Goal: Task Accomplishment & Management: Manage account settings

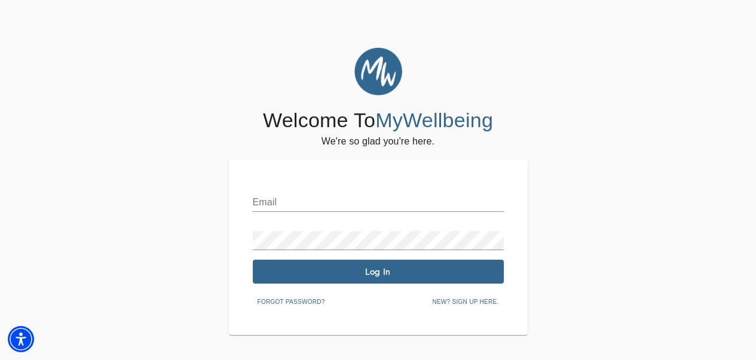
scroll to position [48, 0]
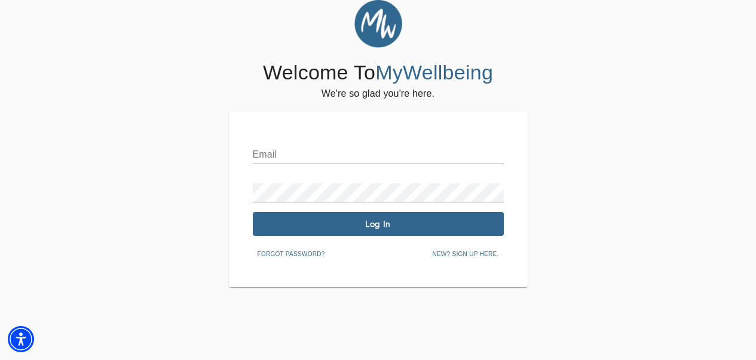
click at [295, 147] on input "text" at bounding box center [378, 154] width 251 height 19
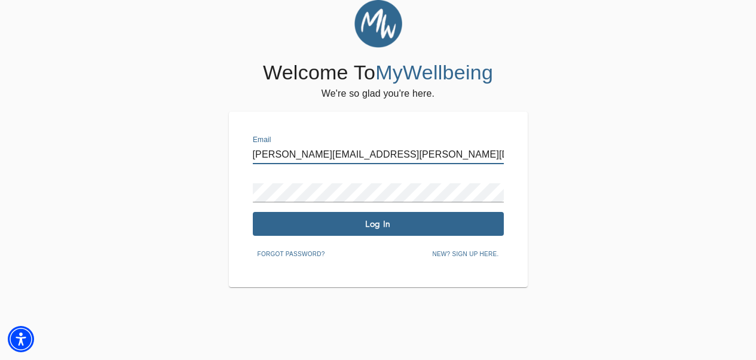
type input "[PERSON_NAME][EMAIL_ADDRESS][PERSON_NAME][DOMAIN_NAME]"
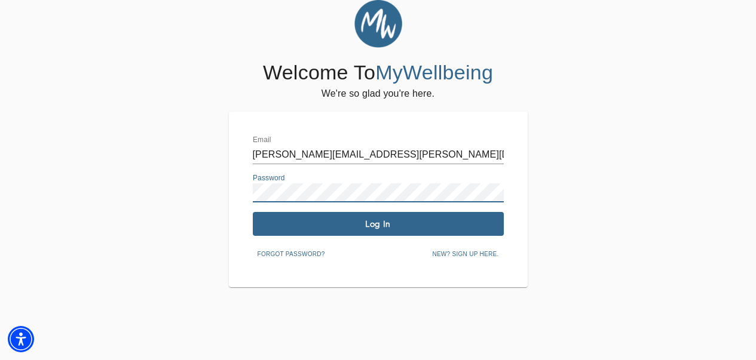
click at [333, 229] on span "Log In" at bounding box center [378, 224] width 241 height 11
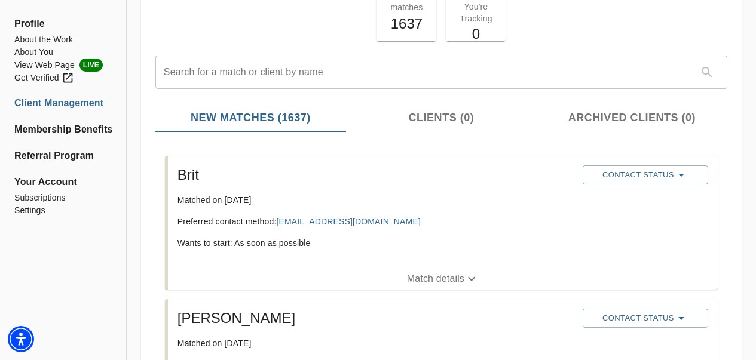
scroll to position [120, 0]
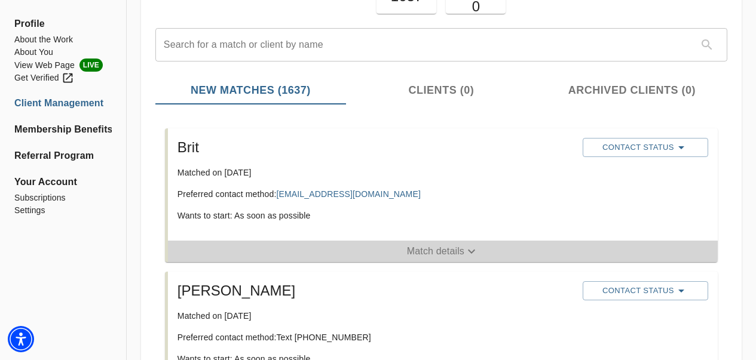
click at [445, 254] on p "Match details" at bounding box center [435, 251] width 57 height 14
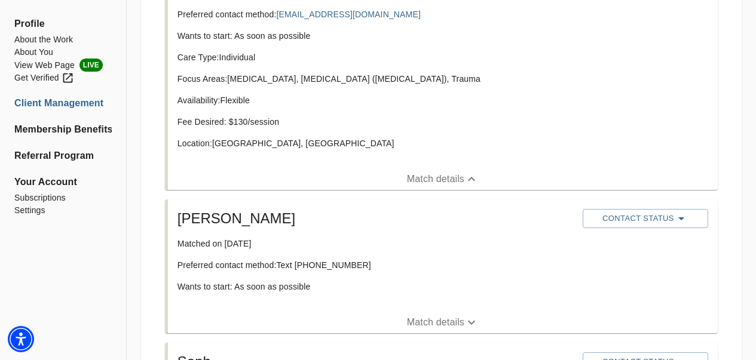
scroll to position [359, 0]
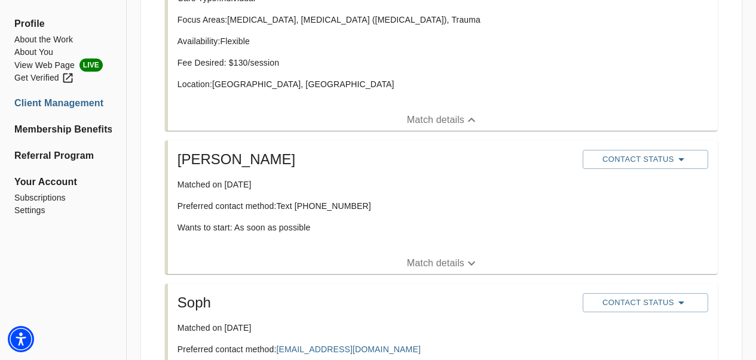
click at [473, 263] on icon "button" at bounding box center [471, 264] width 7 height 4
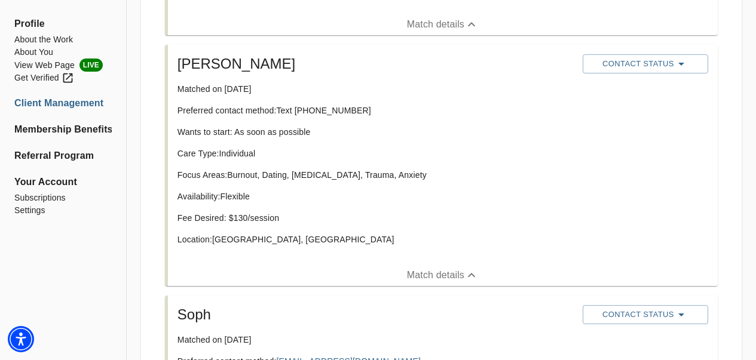
scroll to position [538, 0]
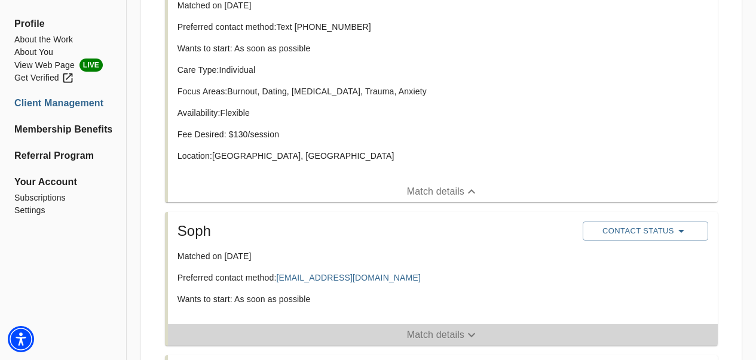
click at [429, 330] on p "Match details" at bounding box center [435, 335] width 57 height 14
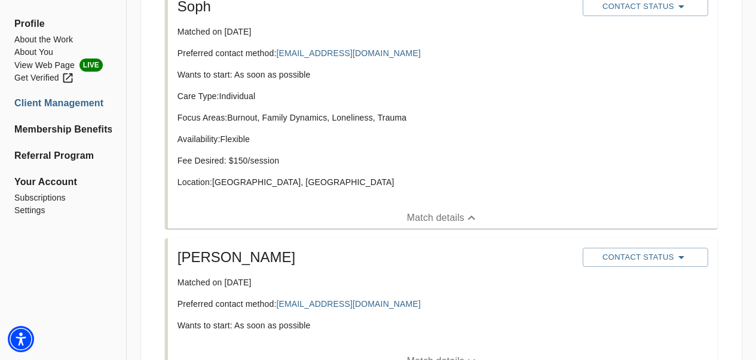
scroll to position [837, 0]
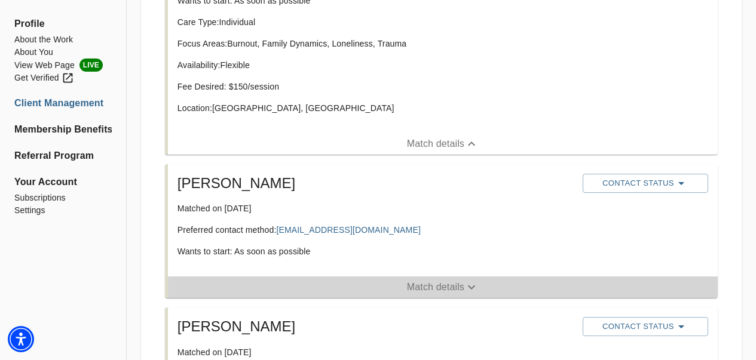
click at [460, 285] on p "Match details" at bounding box center [435, 287] width 57 height 14
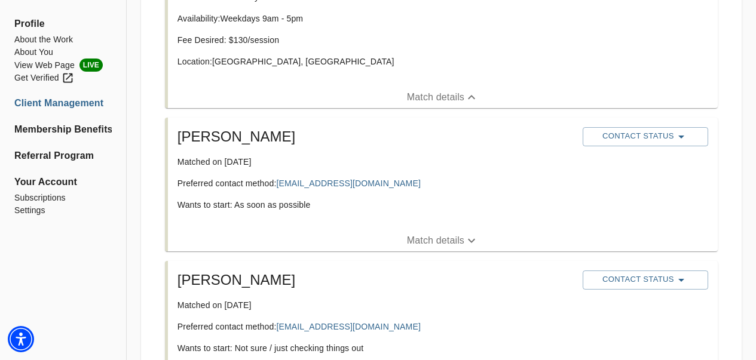
scroll to position [1135, 0]
click at [454, 241] on p "Match details" at bounding box center [435, 240] width 57 height 14
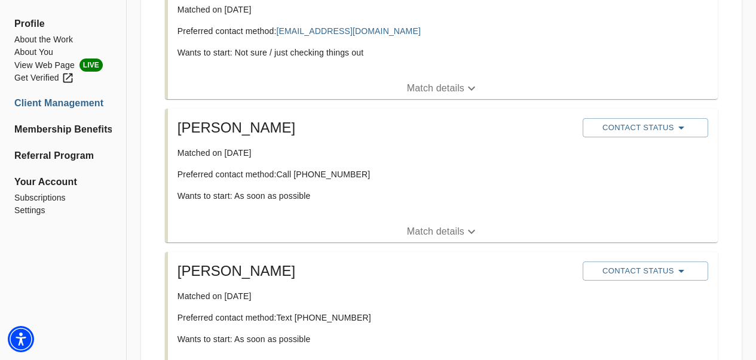
scroll to position [1852, 0]
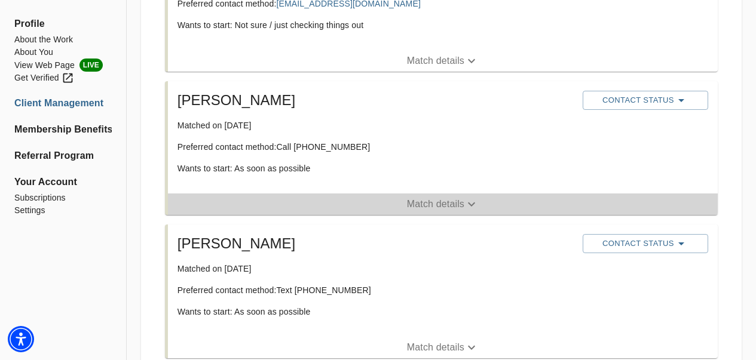
click at [470, 205] on icon "button" at bounding box center [471, 204] width 14 height 14
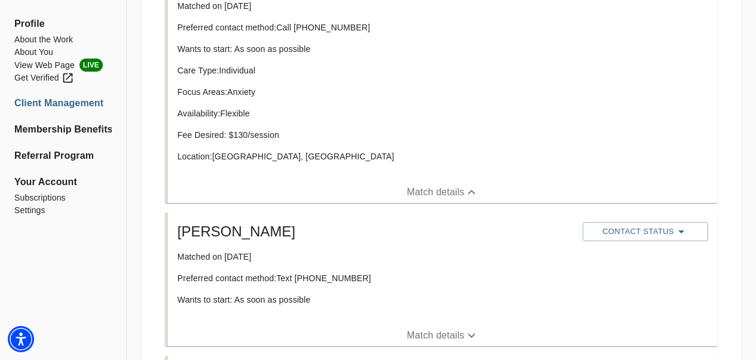
scroll to position [2032, 0]
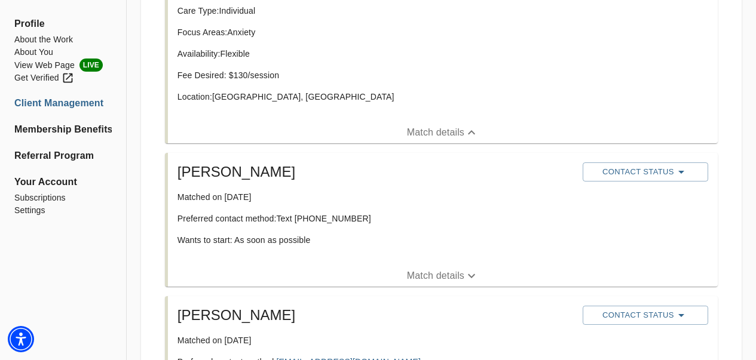
click at [453, 280] on p "Match details" at bounding box center [435, 276] width 57 height 14
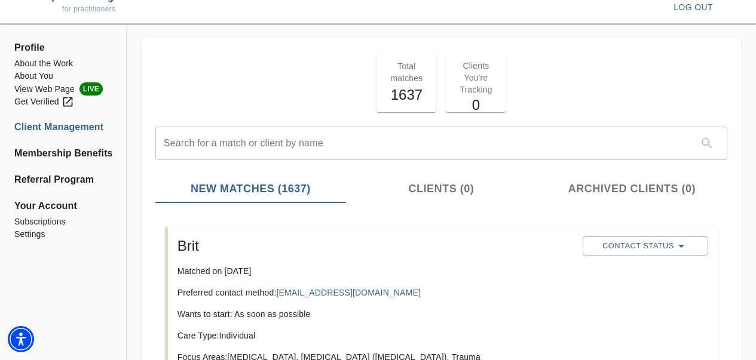
scroll to position [0, 0]
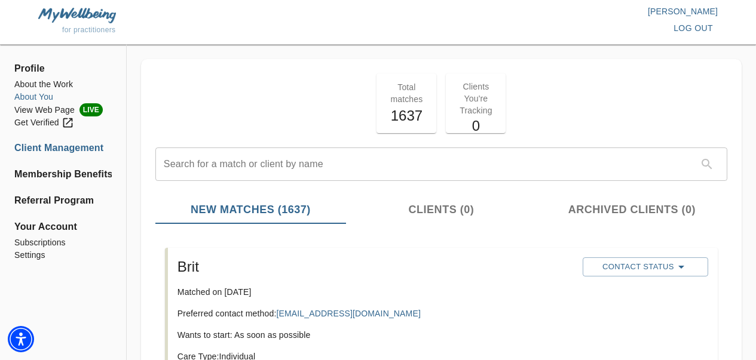
click at [33, 99] on li "About You" at bounding box center [62, 97] width 97 height 13
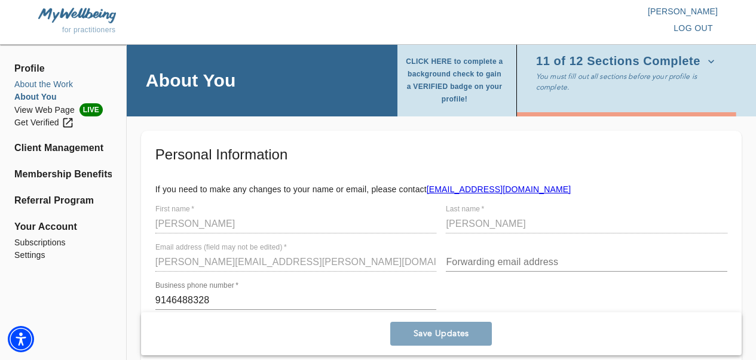
click at [41, 79] on li "About the Work" at bounding box center [62, 84] width 97 height 13
